Goal: Book appointment/travel/reservation

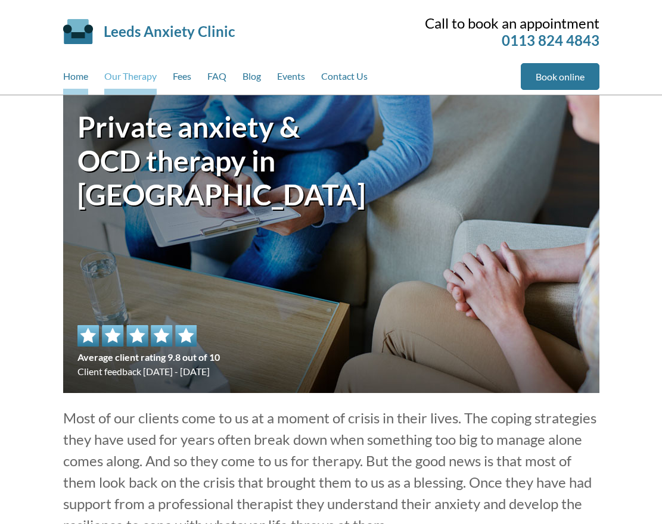
click at [139, 81] on link "Our Therapy" at bounding box center [130, 79] width 52 height 32
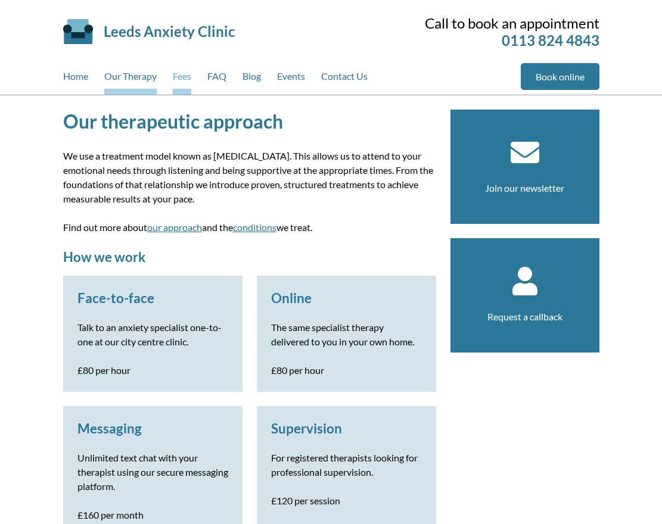
click at [188, 81] on link "Fees" at bounding box center [182, 79] width 18 height 32
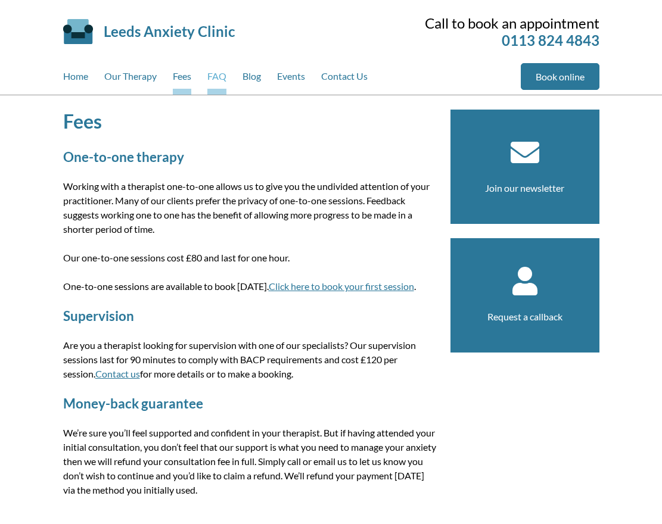
click at [222, 81] on link "FAQ" at bounding box center [216, 79] width 19 height 32
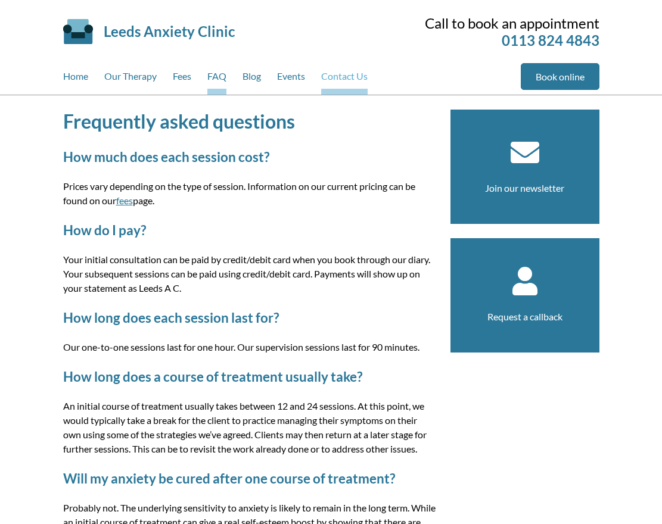
click at [336, 91] on link "Contact Us" at bounding box center [344, 79] width 46 height 32
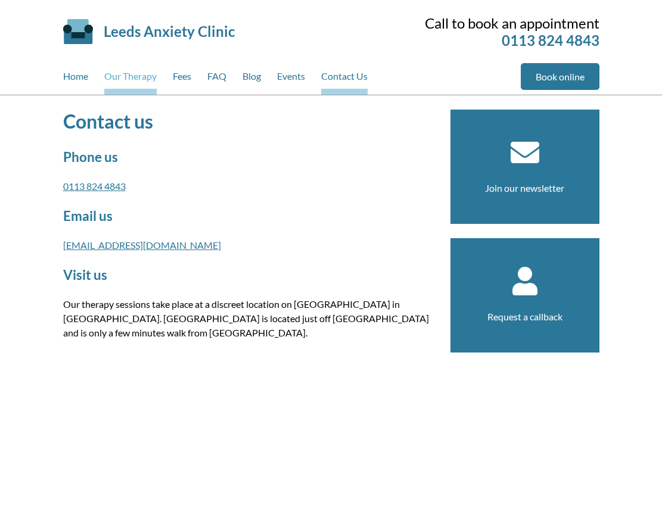
click at [121, 85] on link "Our Therapy" at bounding box center [130, 79] width 52 height 32
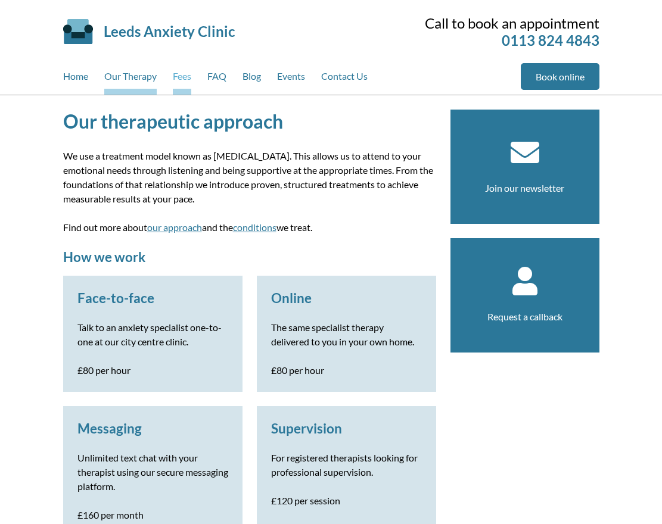
click at [177, 73] on link "Fees" at bounding box center [182, 79] width 18 height 32
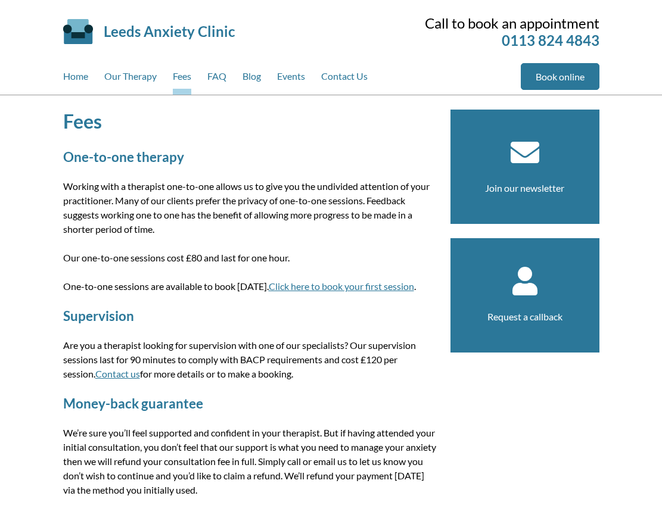
click at [305, 286] on link "Click here to book your first session" at bounding box center [341, 286] width 145 height 11
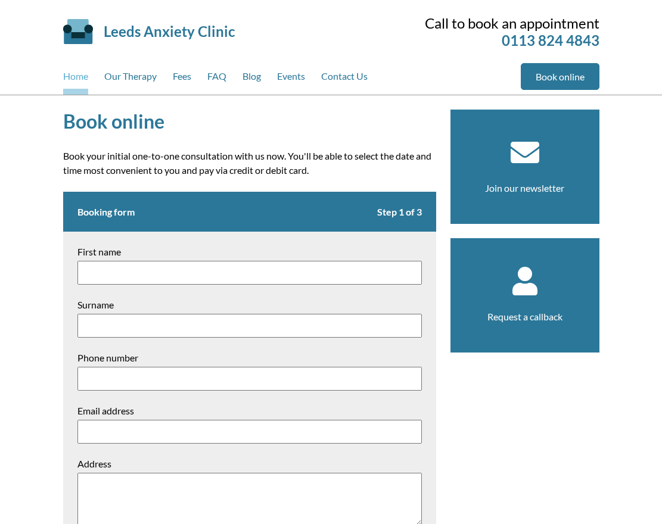
click at [66, 78] on link "Home" at bounding box center [75, 79] width 25 height 32
